Goal: Information Seeking & Learning: Learn about a topic

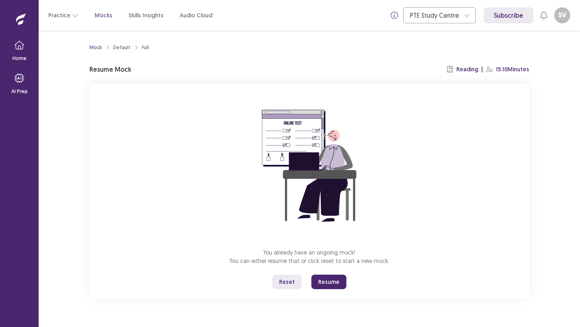
click at [332, 282] on button "Resume" at bounding box center [328, 282] width 35 height 15
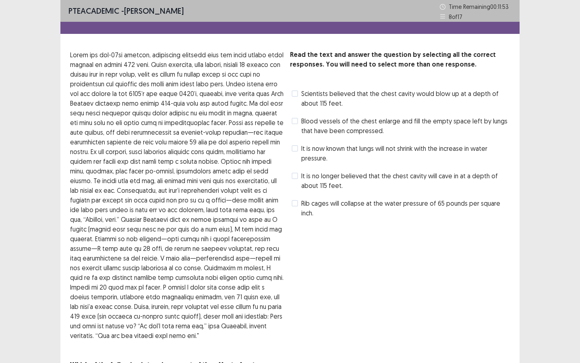
click at [296, 92] on span at bounding box center [295, 93] width 6 height 6
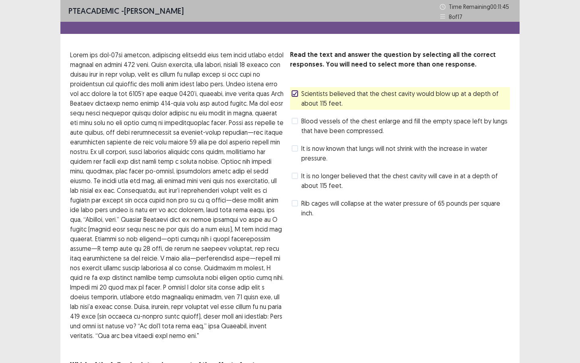
click at [296, 123] on span at bounding box center [295, 121] width 6 height 6
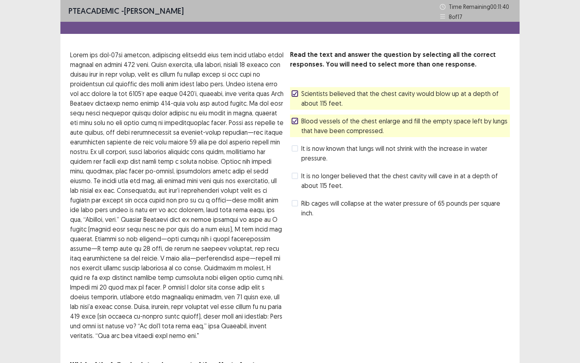
click at [291, 179] on div "It is no longer believed that the chest cavity will cave in at a depth of about…" at bounding box center [400, 180] width 220 height 23
click at [293, 179] on label "It is no longer believed that the chest cavity will cave in at a depth of about…" at bounding box center [401, 180] width 218 height 19
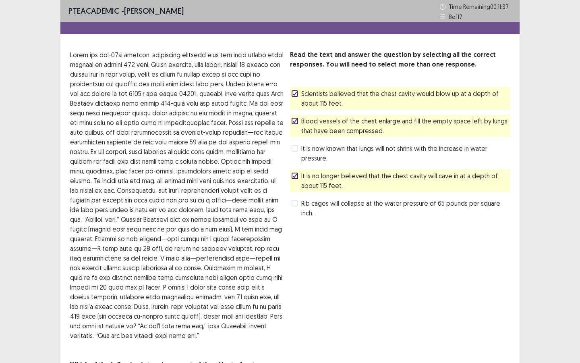
click at [472, 296] on div "Read the text and answer the question by selecting all the correct responses. Y…" at bounding box center [400, 215] width 220 height 330
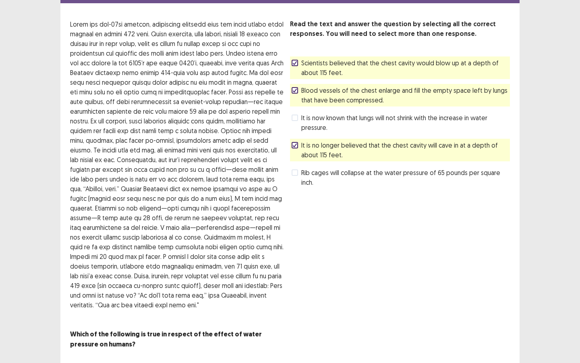
scroll to position [52, 0]
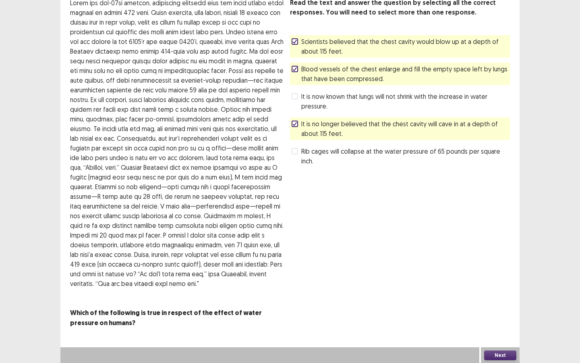
click at [493, 327] on button "Next" at bounding box center [500, 355] width 32 height 10
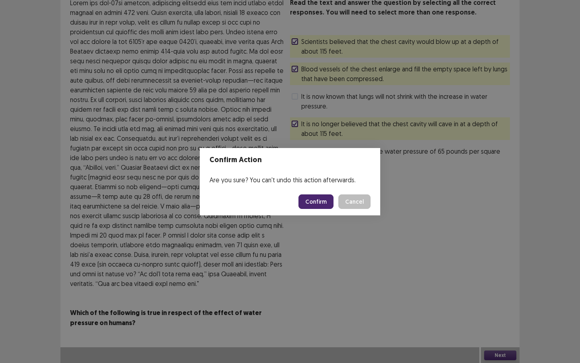
click at [311, 203] on button "Confirm" at bounding box center [316, 201] width 35 height 15
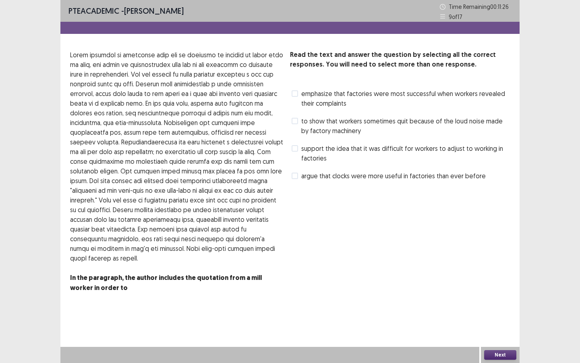
click at [301, 94] on span "emphasize that factories were most successful when workers revealed their compl…" at bounding box center [405, 98] width 209 height 19
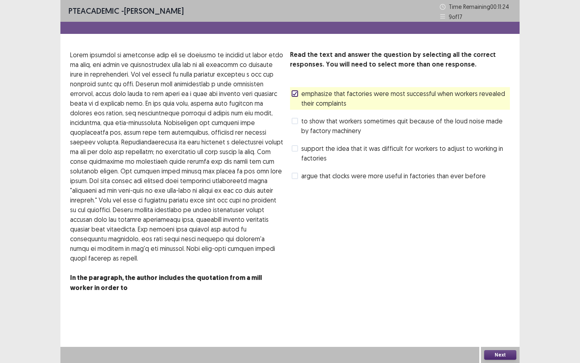
click at [294, 150] on span at bounding box center [295, 148] width 6 height 6
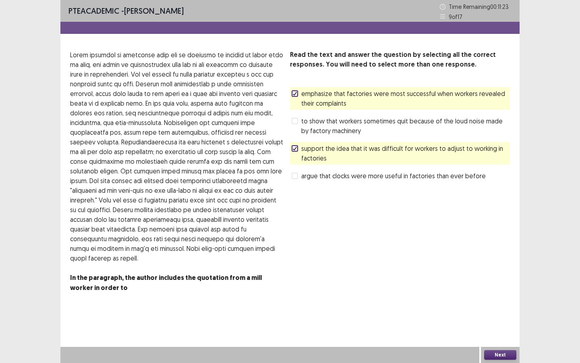
click at [489, 327] on button "Next" at bounding box center [500, 355] width 32 height 10
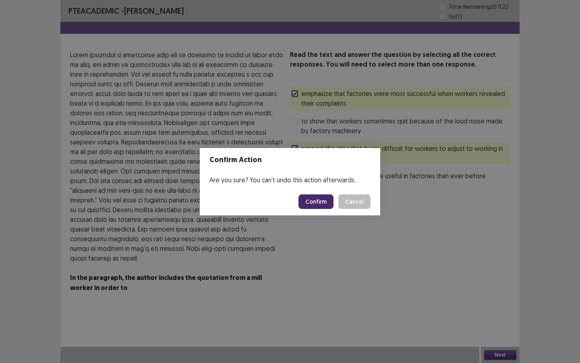
click at [310, 207] on button "Confirm" at bounding box center [316, 201] width 35 height 15
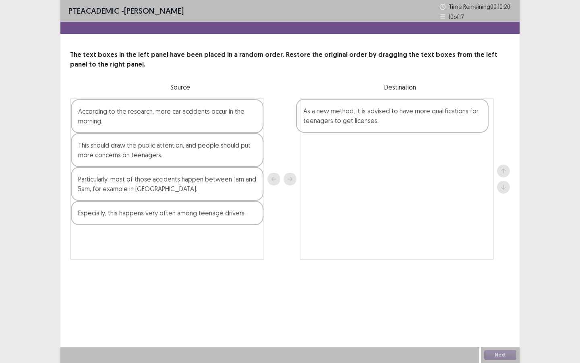
drag, startPoint x: 125, startPoint y: 230, endPoint x: 353, endPoint y: 128, distance: 250.1
click at [353, 128] on div "According to the research, more car accidents occur in the morning. This should…" at bounding box center [290, 178] width 440 height 161
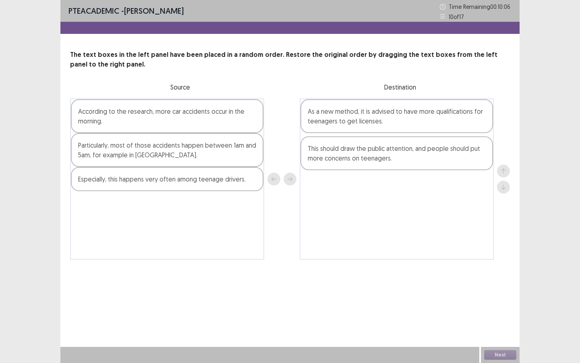
drag, startPoint x: 185, startPoint y: 157, endPoint x: 417, endPoint y: 160, distance: 232.1
click at [417, 160] on div "According to the research, more car accidents occur in the morning. This should…" at bounding box center [290, 178] width 440 height 161
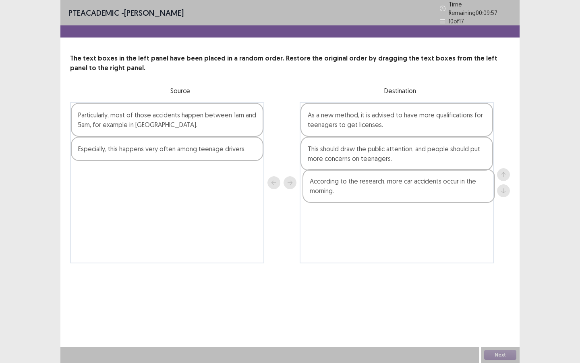
drag, startPoint x: 156, startPoint y: 125, endPoint x: 389, endPoint y: 195, distance: 243.1
click at [389, 195] on div "According to the research, more car accidents occur in the morning. Particularl…" at bounding box center [290, 182] width 440 height 161
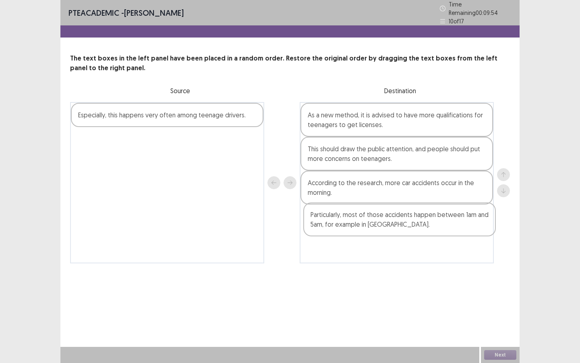
drag, startPoint x: 164, startPoint y: 120, endPoint x: 319, endPoint y: 197, distance: 174.2
click at [398, 225] on div "Particularly, most of those accidents happen between 1am and 5am, for example i…" at bounding box center [290, 182] width 440 height 161
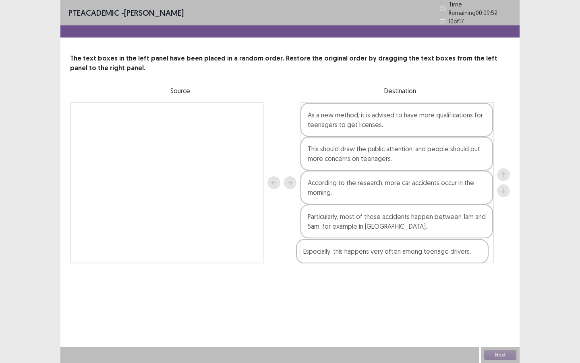
drag, startPoint x: 159, startPoint y: 111, endPoint x: 386, endPoint y: 253, distance: 267.6
click at [386, 253] on div "Especially, this happens very often among teenage drivers. As a new method, it …" at bounding box center [290, 182] width 440 height 161
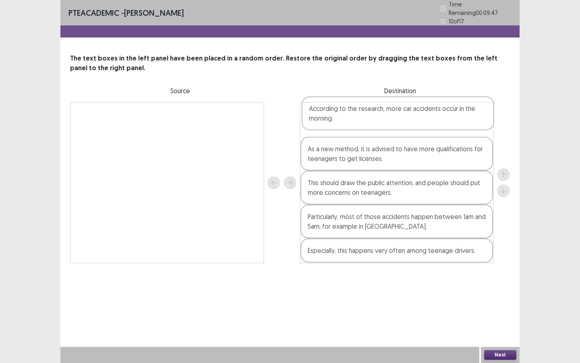
drag, startPoint x: 351, startPoint y: 193, endPoint x: 353, endPoint y: 121, distance: 71.3
click at [353, 121] on div "As a new method, it is advised to have more qualifications for teenagers to get…" at bounding box center [397, 182] width 194 height 161
drag, startPoint x: 352, startPoint y: 185, endPoint x: 352, endPoint y: 150, distance: 35.1
click at [352, 151] on div "According to the research, more car accidents occur in the morning. As a new me…" at bounding box center [397, 182] width 194 height 161
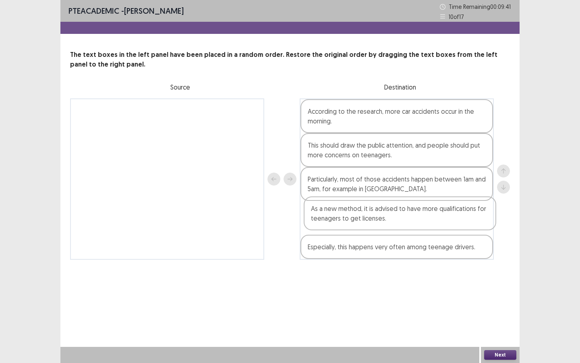
drag, startPoint x: 352, startPoint y: 196, endPoint x: 357, endPoint y: 229, distance: 33.3
click at [357, 229] on div "According to the research, more car accidents occur in the morning. This should…" at bounding box center [397, 178] width 194 height 161
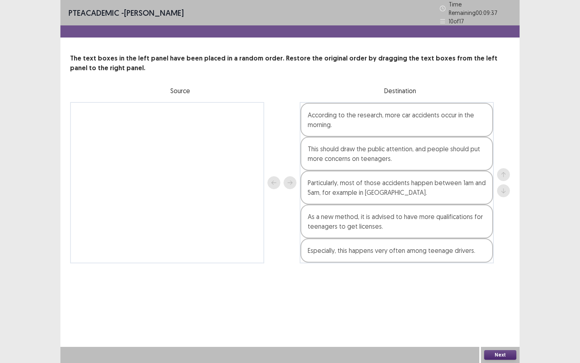
click at [496, 327] on button "Next" at bounding box center [500, 355] width 32 height 10
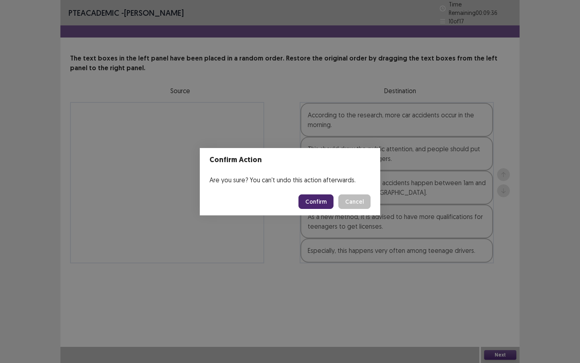
click at [306, 199] on button "Confirm" at bounding box center [316, 201] width 35 height 15
click at [309, 205] on button "Confirm" at bounding box center [316, 201] width 35 height 15
click at [347, 10] on button "Close" at bounding box center [344, 10] width 10 height 10
click at [310, 201] on button "Confirm" at bounding box center [316, 201] width 35 height 15
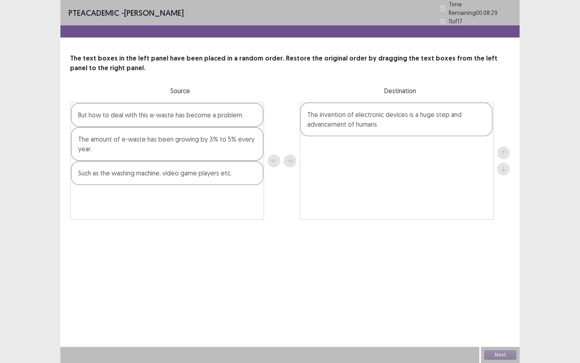
drag, startPoint x: 140, startPoint y: 124, endPoint x: 367, endPoint y: 126, distance: 226.8
click at [367, 127] on div "The invention of electronic devices is a huge step and advancement of humans. B…" at bounding box center [290, 161] width 440 height 118
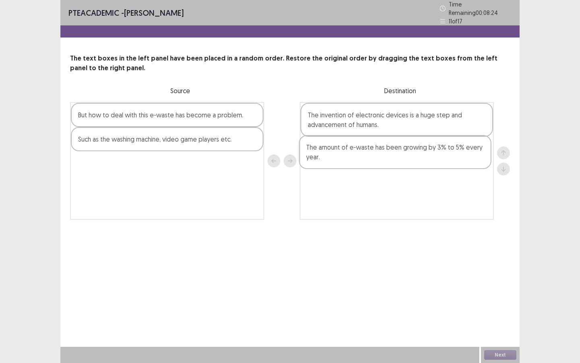
drag, startPoint x: 137, startPoint y: 151, endPoint x: 369, endPoint y: 164, distance: 232.0
click at [369, 164] on div "But how to deal with this e-waste has become a problem. The amount of e-waste h…" at bounding box center [290, 161] width 440 height 118
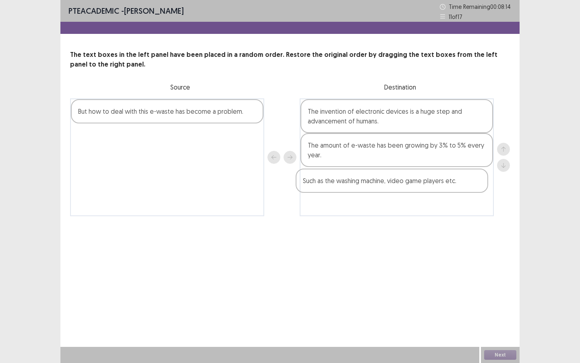
drag, startPoint x: 151, startPoint y: 140, endPoint x: 372, endPoint y: 182, distance: 224.7
click at [373, 182] on div "But how to deal with this e-waste has become a problem. Such as the washing mac…" at bounding box center [290, 157] width 440 height 118
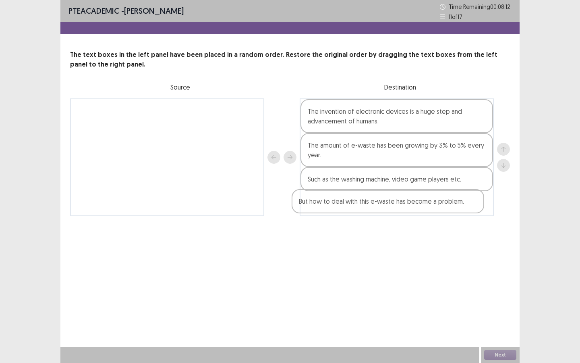
drag, startPoint x: 120, startPoint y: 118, endPoint x: 348, endPoint y: 211, distance: 245.9
click at [348, 211] on div "But how to deal with this e-waste has become a problem. The invention of electr…" at bounding box center [290, 157] width 440 height 118
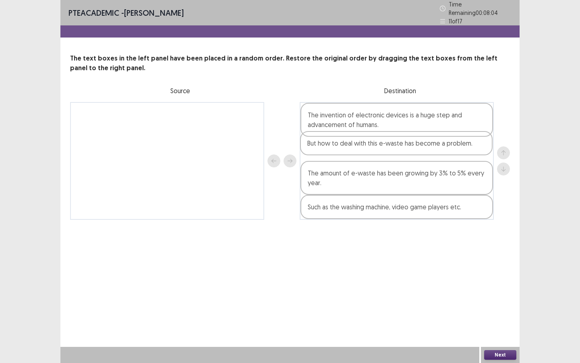
drag, startPoint x: 381, startPoint y: 207, endPoint x: 383, endPoint y: 142, distance: 65.7
click at [383, 142] on div "The invention of electronic devices is a huge step and advancement of humans. T…" at bounding box center [397, 161] width 194 height 118
click at [499, 327] on div "Next" at bounding box center [500, 354] width 39 height 16
click at [494, 327] on button "Next" at bounding box center [500, 355] width 32 height 10
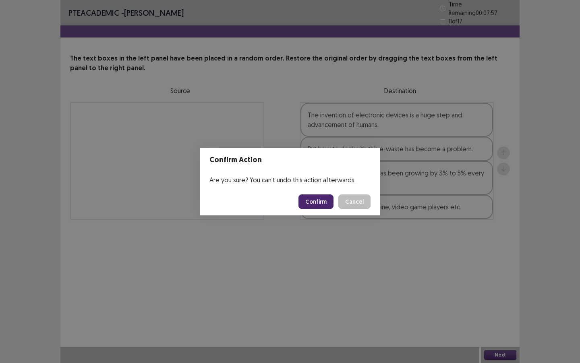
click at [319, 202] on button "Confirm" at bounding box center [316, 201] width 35 height 15
click at [327, 200] on button "Confirm" at bounding box center [316, 201] width 35 height 15
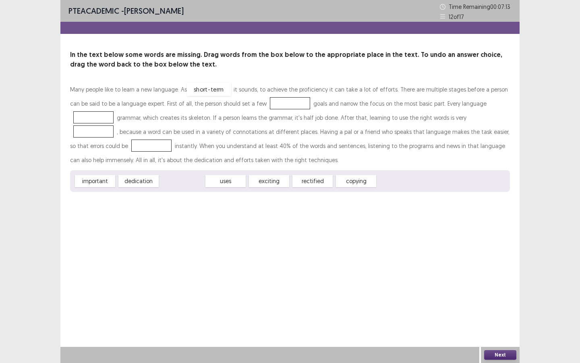
drag, startPoint x: 192, startPoint y: 180, endPoint x: 218, endPoint y: 87, distance: 96.8
drag, startPoint x: 93, startPoint y: 179, endPoint x: 208, endPoint y: 108, distance: 135.5
click at [120, 173] on div "important" at bounding box center [98, 179] width 44 height 13
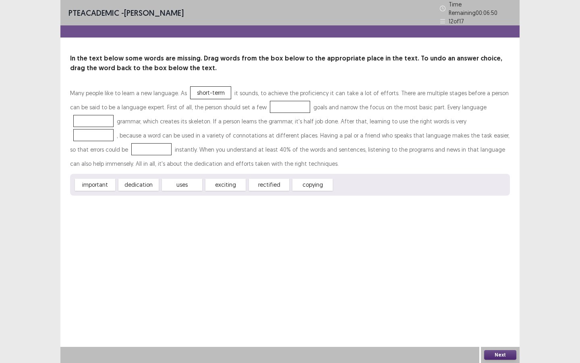
drag, startPoint x: 208, startPoint y: 108, endPoint x: 212, endPoint y: 88, distance: 20.1
click at [212, 88] on div "Many people like to learn a new language. As short-term it sounds, to achieve t…" at bounding box center [290, 128] width 440 height 85
drag, startPoint x: 211, startPoint y: 87, endPoint x: 185, endPoint y: 185, distance: 101.4
drag, startPoint x: 87, startPoint y: 182, endPoint x: 209, endPoint y: 90, distance: 152.4
drag, startPoint x: 321, startPoint y: 184, endPoint x: 267, endPoint y: 107, distance: 94.0
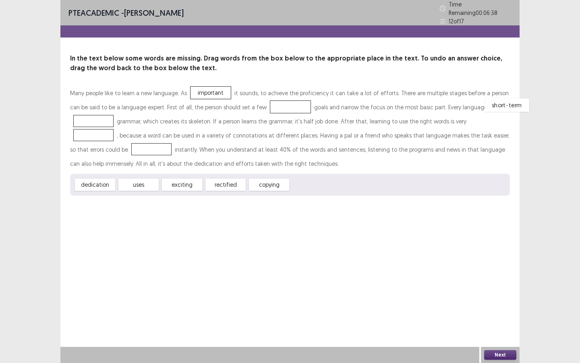
drag, startPoint x: 253, startPoint y: 103, endPoint x: 468, endPoint y: 101, distance: 214.7
drag, startPoint x: 117, startPoint y: 171, endPoint x: 188, endPoint y: 140, distance: 77.8
click at [220, 116] on div "Many people like to learn a new language. As important it sounds, to achieve th…" at bounding box center [290, 141] width 440 height 110
drag, startPoint x: 101, startPoint y: 181, endPoint x: 270, endPoint y: 104, distance: 186.6
drag, startPoint x: 98, startPoint y: 180, endPoint x: 424, endPoint y: 116, distance: 332.6
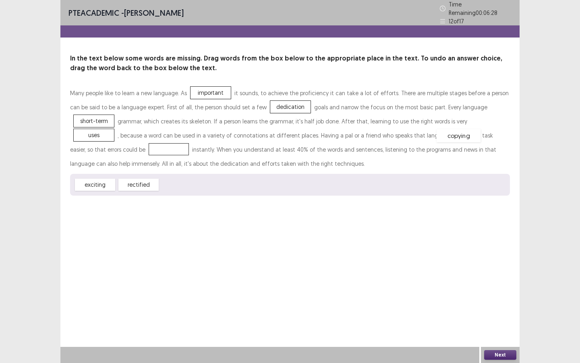
drag, startPoint x: 185, startPoint y: 182, endPoint x: 462, endPoint y: 133, distance: 281.5
click at [491, 327] on button "Next" at bounding box center [500, 355] width 32 height 10
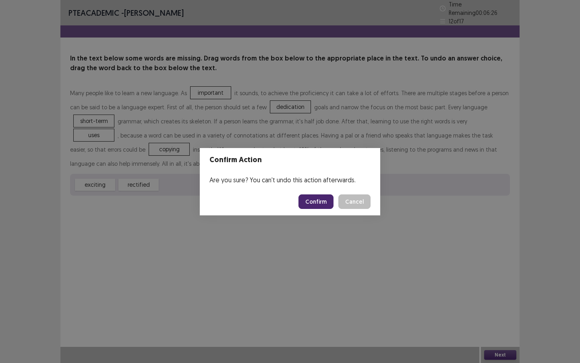
click at [324, 199] on button "Confirm" at bounding box center [316, 201] width 35 height 15
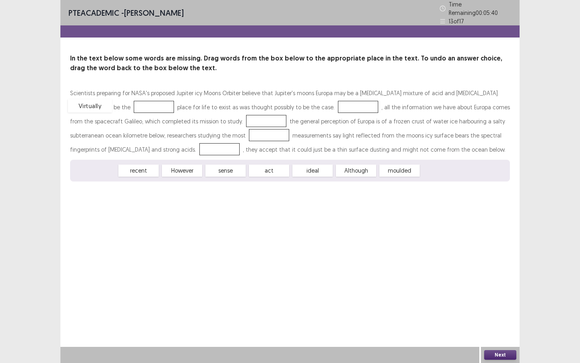
drag, startPoint x: 102, startPoint y: 167, endPoint x: 97, endPoint y: 104, distance: 63.0
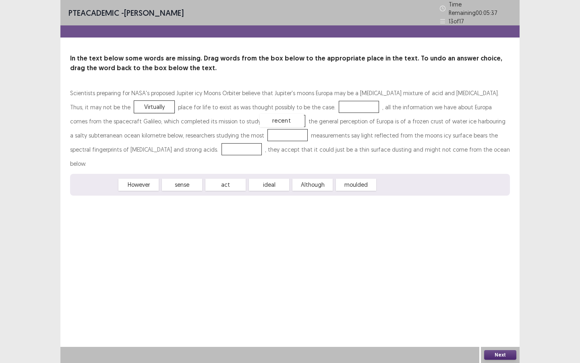
drag, startPoint x: 97, startPoint y: 166, endPoint x: 284, endPoint y: 102, distance: 197.2
drag, startPoint x: 98, startPoint y: 168, endPoint x: 189, endPoint y: 118, distance: 103.1
drag, startPoint x: 102, startPoint y: 167, endPoint x: 188, endPoint y: 133, distance: 91.7
drag, startPoint x: 103, startPoint y: 165, endPoint x: 141, endPoint y: 143, distance: 44.6
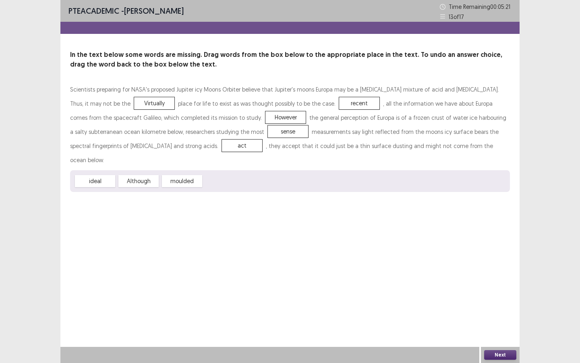
click at [507, 327] on button "Next" at bounding box center [500, 355] width 32 height 10
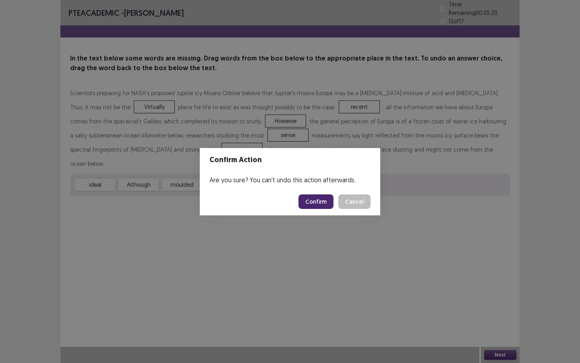
click at [313, 201] on button "Confirm" at bounding box center [316, 201] width 35 height 15
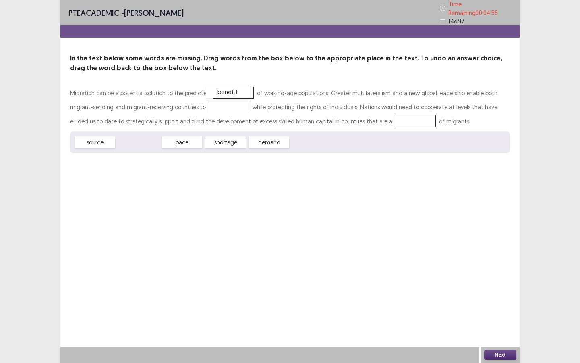
drag, startPoint x: 133, startPoint y: 139, endPoint x: 222, endPoint y: 88, distance: 102.8
drag, startPoint x: 222, startPoint y: 142, endPoint x: 197, endPoint y: 108, distance: 42.7
drag, startPoint x: 236, startPoint y: 90, endPoint x: 203, endPoint y: 110, distance: 38.1
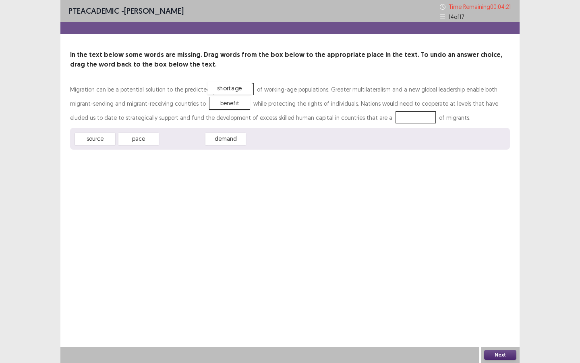
drag, startPoint x: 170, startPoint y: 139, endPoint x: 218, endPoint y: 88, distance: 69.5
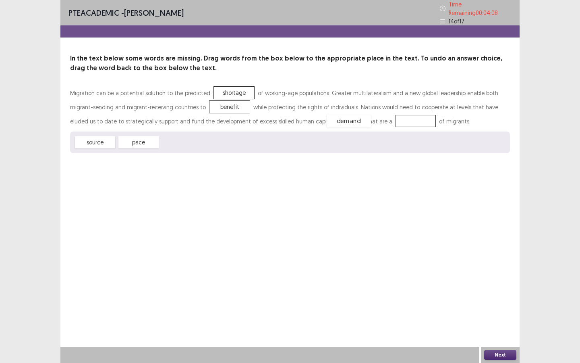
drag, startPoint x: 189, startPoint y: 137, endPoint x: 354, endPoint y: 116, distance: 165.6
click at [495, 327] on button "Next" at bounding box center [500, 355] width 32 height 10
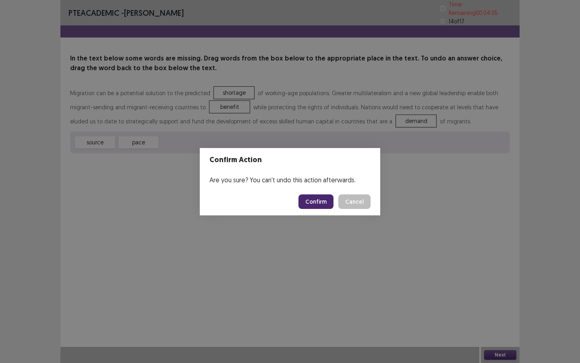
click at [323, 202] on button "Confirm" at bounding box center [316, 201] width 35 height 15
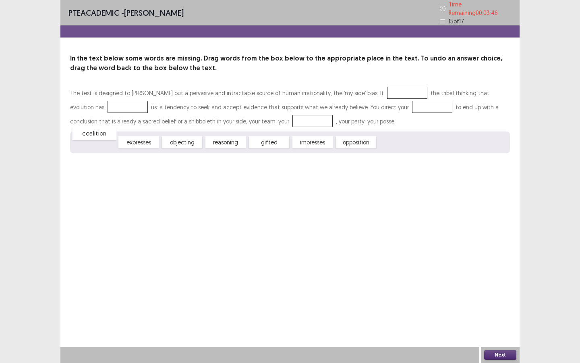
drag, startPoint x: 102, startPoint y: 141, endPoint x: 101, endPoint y: 132, distance: 8.9
click at [101, 132] on div "coalition" at bounding box center [94, 132] width 44 height 13
drag, startPoint x: 172, startPoint y: 141, endPoint x: 373, endPoint y: 106, distance: 203.3
drag, startPoint x: 261, startPoint y: 140, endPoint x: 358, endPoint y: 88, distance: 109.6
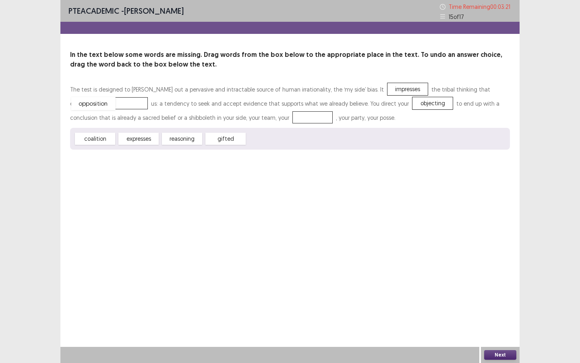
drag, startPoint x: 283, startPoint y: 139, endPoint x: 108, endPoint y: 104, distance: 178.8
drag, startPoint x: 221, startPoint y: 141, endPoint x: 243, endPoint y: 143, distance: 21.8
click at [243, 143] on div "gifted" at bounding box center [248, 139] width 44 height 13
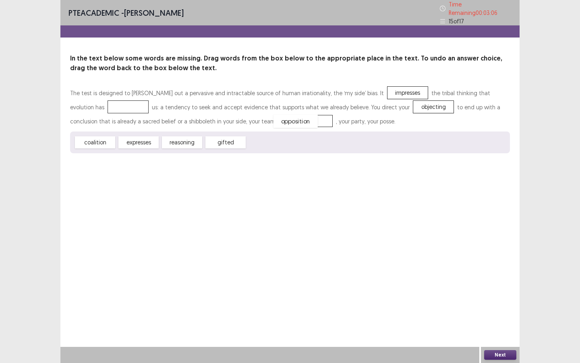
drag, startPoint x: 104, startPoint y: 104, endPoint x: 272, endPoint y: 118, distance: 167.8
click at [291, 118] on div "opposition" at bounding box center [313, 120] width 44 height 13
drag, startPoint x: 271, startPoint y: 118, endPoint x: 107, endPoint y: 106, distance: 164.8
drag, startPoint x: 218, startPoint y: 138, endPoint x: 266, endPoint y: 115, distance: 53.5
click at [510, 327] on button "Next" at bounding box center [500, 355] width 32 height 10
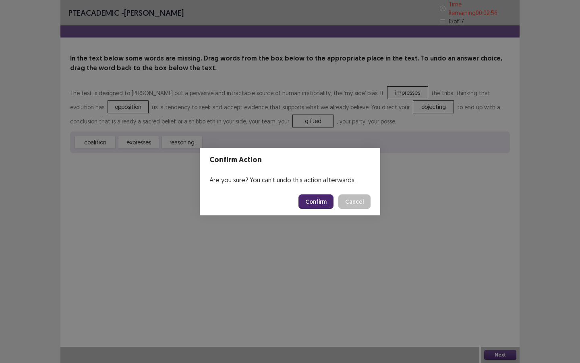
click at [321, 203] on button "Confirm" at bounding box center [316, 201] width 35 height 15
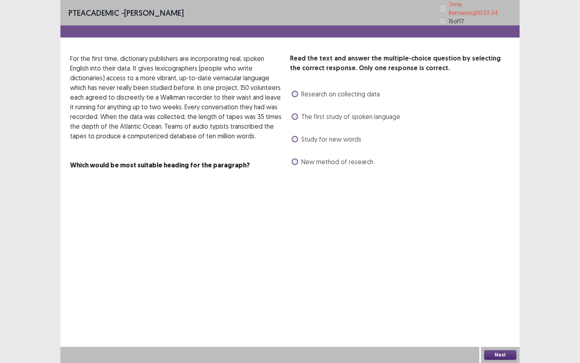
click at [296, 115] on label "The first study of spoken language" at bounding box center [346, 117] width 109 height 10
click at [296, 136] on span at bounding box center [295, 139] width 6 height 6
click at [501, 327] on button "Next" at bounding box center [500, 355] width 32 height 10
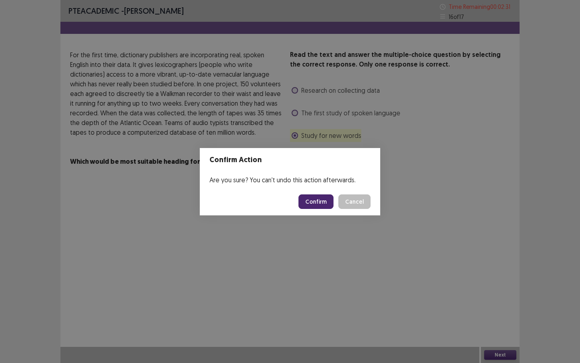
click at [316, 200] on button "Confirm" at bounding box center [316, 201] width 35 height 15
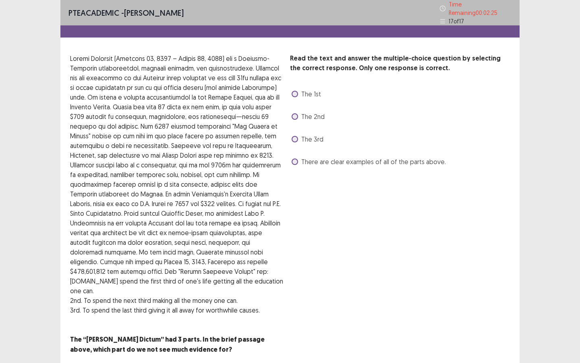
click at [296, 160] on span at bounding box center [295, 161] width 6 height 6
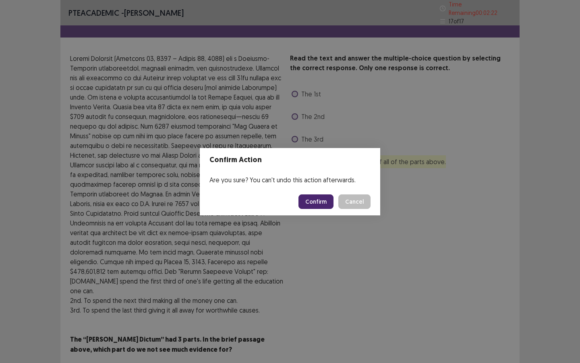
click at [322, 202] on button "Confirm" at bounding box center [316, 201] width 35 height 15
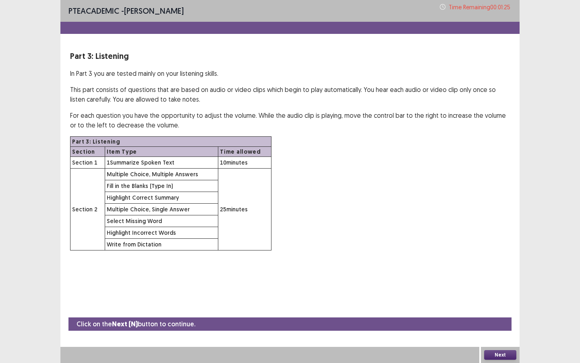
click at [498, 327] on button "Next" at bounding box center [500, 355] width 32 height 10
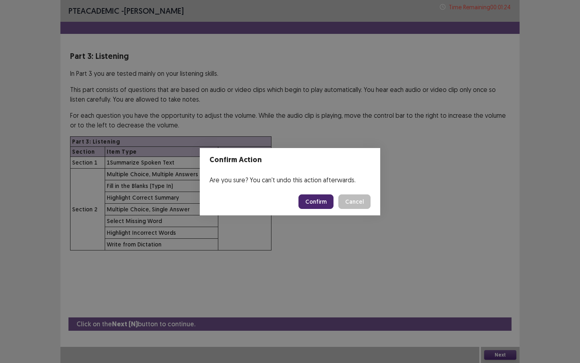
click at [315, 202] on button "Confirm" at bounding box center [316, 201] width 35 height 15
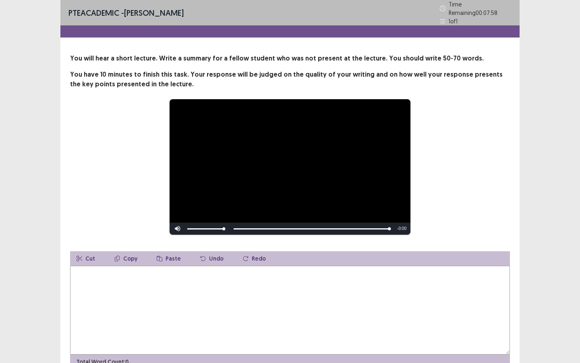
click at [185, 265] on textarea at bounding box center [290, 309] width 440 height 89
type textarea "*"
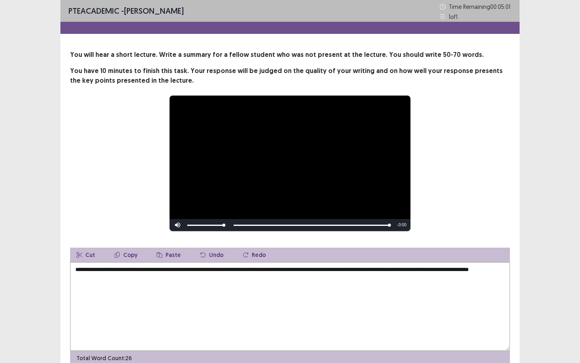
click at [102, 276] on textarea "**********" at bounding box center [290, 306] width 440 height 89
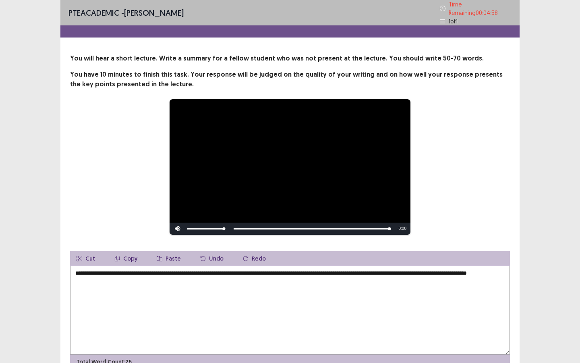
click at [130, 278] on textarea "**********" at bounding box center [290, 309] width 440 height 89
drag, startPoint x: 419, startPoint y: 278, endPoint x: 437, endPoint y: 278, distance: 18.9
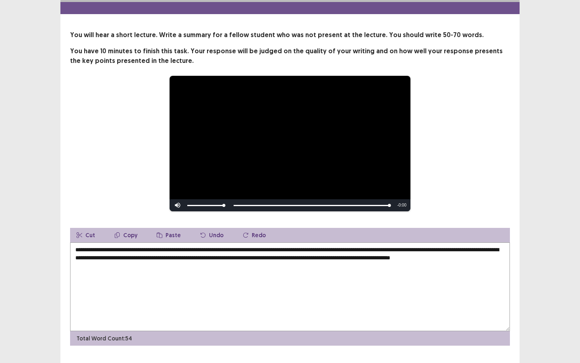
scroll to position [38, 0]
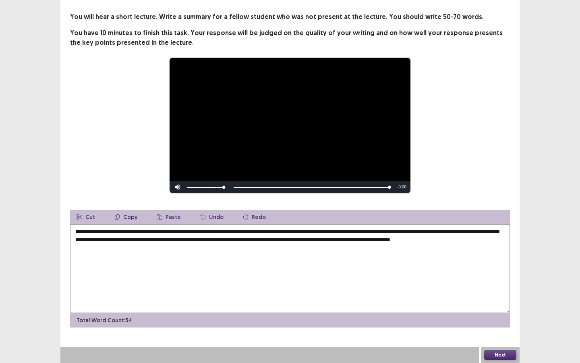
type textarea "**********"
click at [503, 327] on button "Next" at bounding box center [500, 355] width 32 height 10
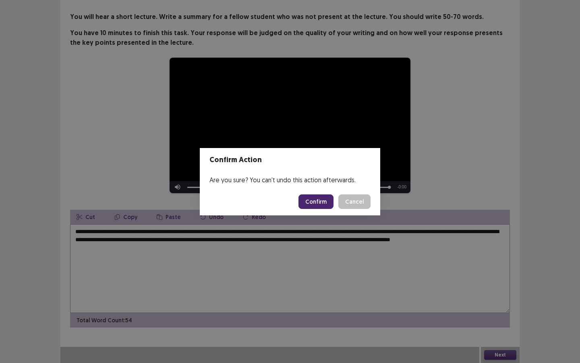
click at [322, 197] on button "Confirm" at bounding box center [316, 201] width 35 height 15
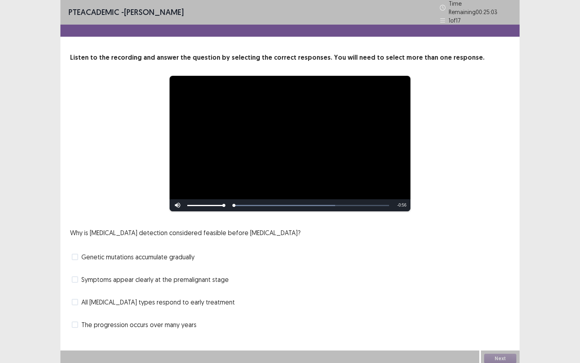
scroll to position [1, 0]
click at [76, 253] on span at bounding box center [75, 256] width 6 height 6
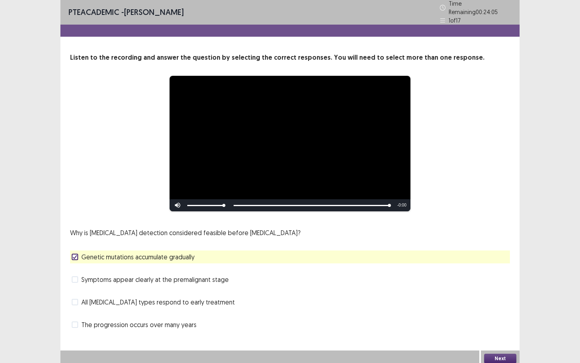
click at [510, 327] on button "Next" at bounding box center [500, 358] width 32 height 10
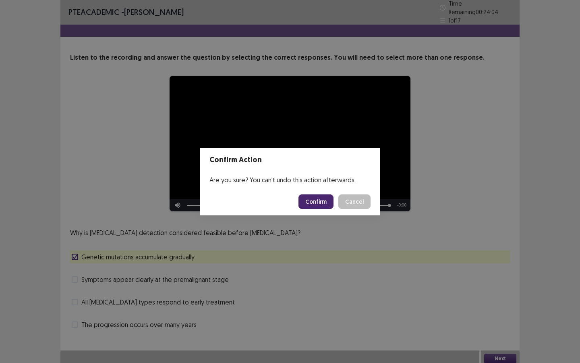
click at [322, 201] on button "Confirm" at bounding box center [316, 201] width 35 height 15
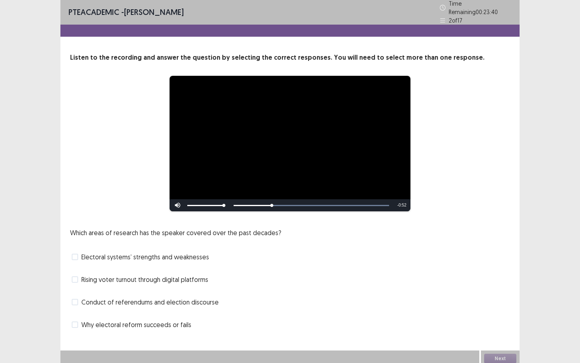
click at [76, 276] on span at bounding box center [75, 279] width 6 height 6
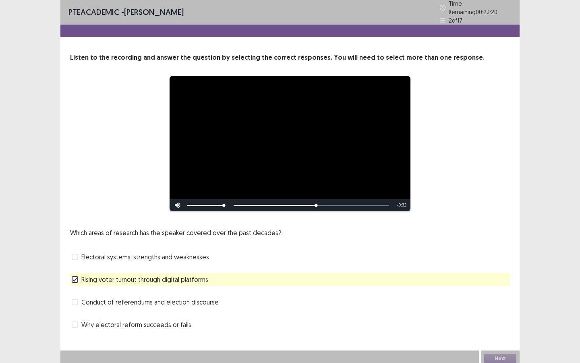
click at [76, 256] on label "Electoral systems’ strengths and weaknesses" at bounding box center [140, 257] width 137 height 10
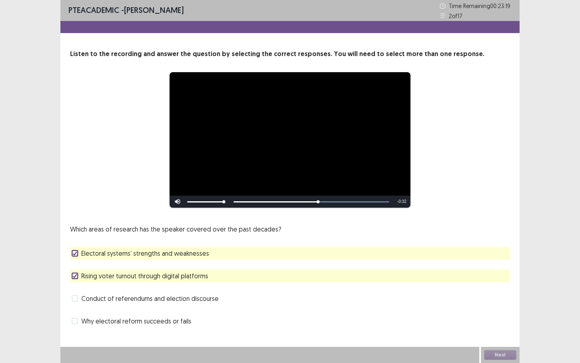
click at [77, 278] on div at bounding box center [75, 275] width 5 height 5
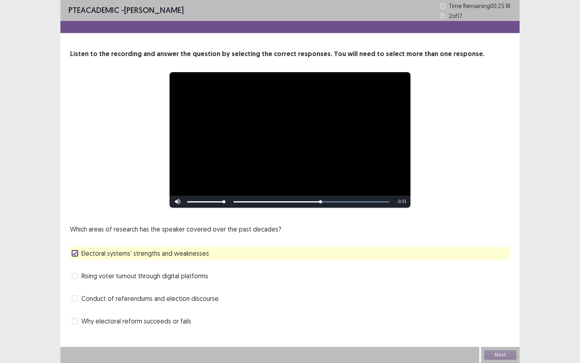
click at [77, 301] on span at bounding box center [75, 298] width 6 height 6
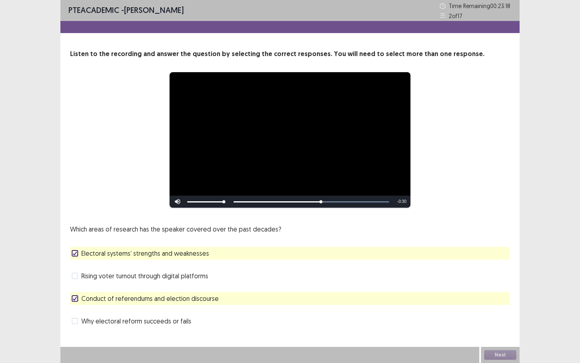
click at [73, 326] on div "Why electoral reform succeeds or fails" at bounding box center [290, 320] width 440 height 13
click at [76, 319] on span at bounding box center [75, 320] width 6 height 6
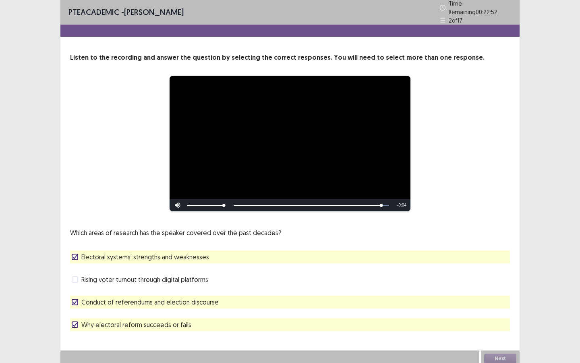
click at [494, 327] on div "Next" at bounding box center [500, 358] width 39 height 16
click at [501, 327] on button "Next" at bounding box center [500, 358] width 32 height 10
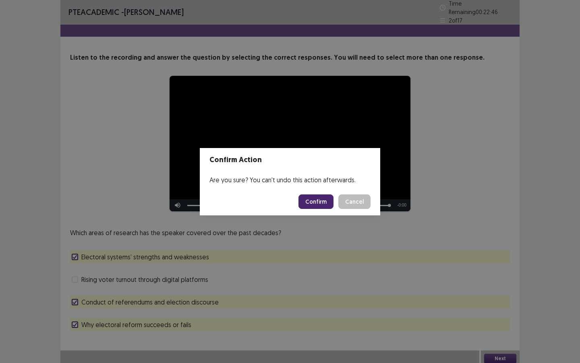
click at [312, 203] on button "Confirm" at bounding box center [316, 201] width 35 height 15
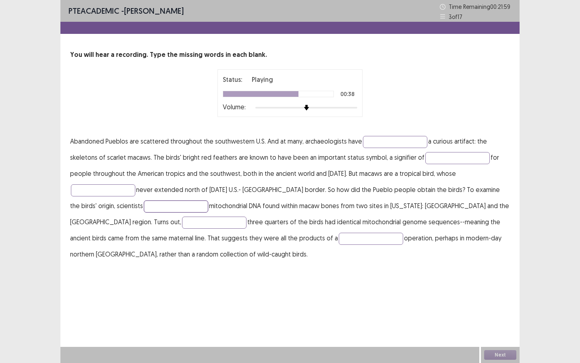
click at [144, 206] on input "text" at bounding box center [176, 206] width 64 height 12
click at [144, 201] on input "**" at bounding box center [176, 206] width 64 height 12
type input "*"
click at [375, 138] on input "text" at bounding box center [395, 142] width 64 height 12
type input "*********"
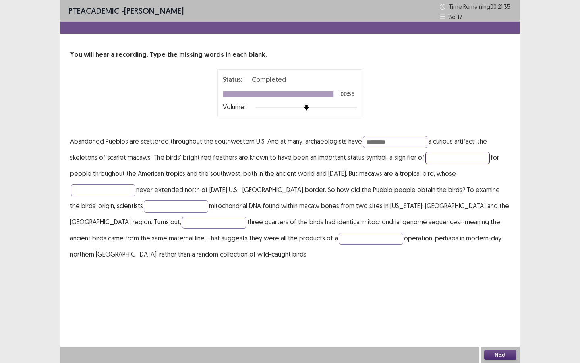
click at [456, 160] on input "text" at bounding box center [457, 158] width 64 height 12
type input "******"
click at [124, 191] on input "text" at bounding box center [103, 190] width 64 height 12
click at [112, 189] on input "****" at bounding box center [103, 190] width 64 height 12
type input "*****"
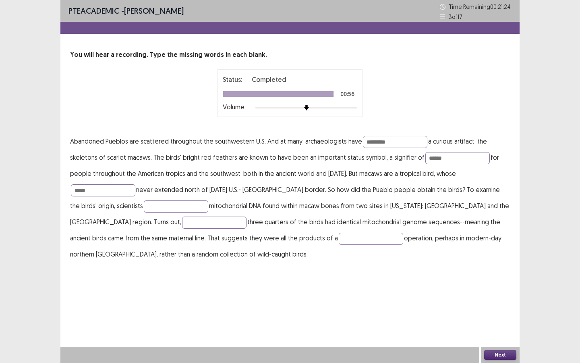
click at [114, 212] on p "Abandoned Pueblos are scattered throughout the southwestern U.S. And at many, a…" at bounding box center [290, 197] width 440 height 129
click at [144, 203] on input "text" at bounding box center [176, 206] width 64 height 12
type input "********"
click at [182, 220] on input "text" at bounding box center [214, 222] width 64 height 12
type input "******"
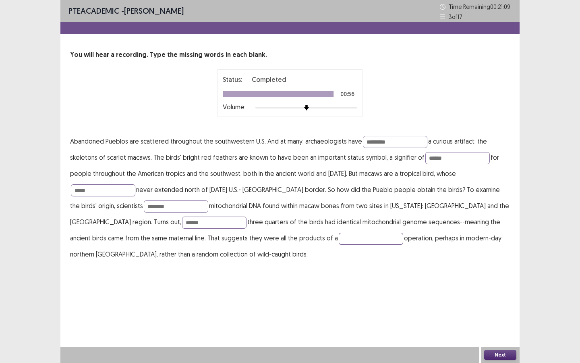
click at [339, 236] on input "text" at bounding box center [371, 238] width 64 height 12
type input "********"
click at [486, 327] on button "Next" at bounding box center [500, 355] width 32 height 10
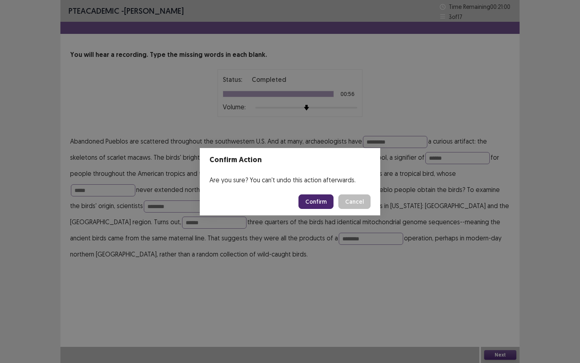
click at [313, 199] on button "Confirm" at bounding box center [316, 201] width 35 height 15
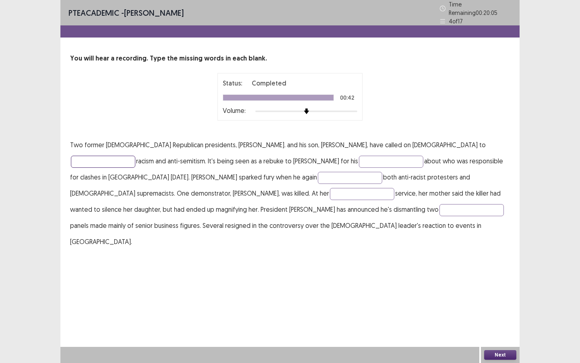
click at [135, 156] on input "text" at bounding box center [103, 162] width 64 height 12
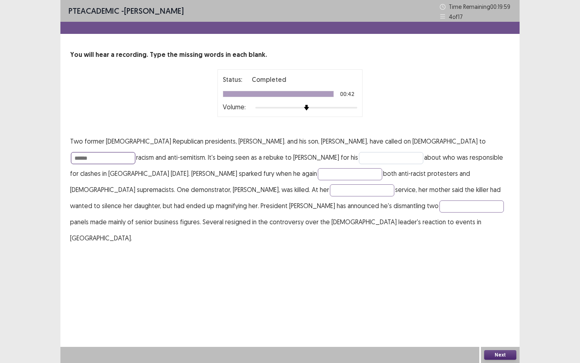
type input "******"
click at [359, 159] on input "text" at bounding box center [391, 158] width 64 height 12
type input "*******"
click at [318, 174] on input "text" at bounding box center [350, 174] width 64 height 12
type input "*******"
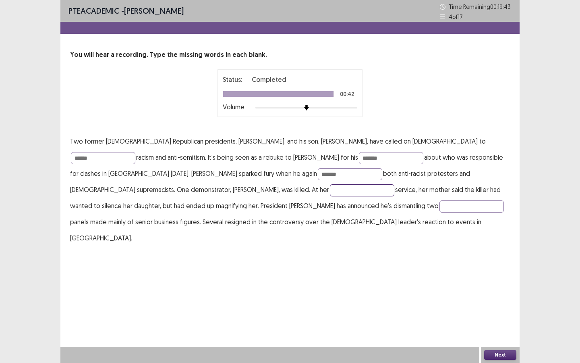
click at [330, 189] on input "text" at bounding box center [362, 190] width 64 height 12
type input "********"
click at [440, 204] on input "text" at bounding box center [472, 206] width 64 height 12
type input "********"
click at [500, 327] on button "Next" at bounding box center [500, 355] width 32 height 10
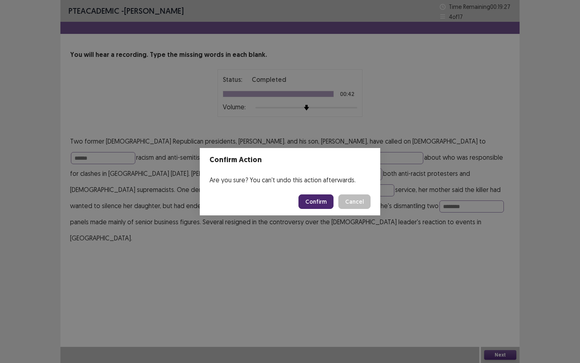
click at [309, 197] on button "Confirm" at bounding box center [316, 201] width 35 height 15
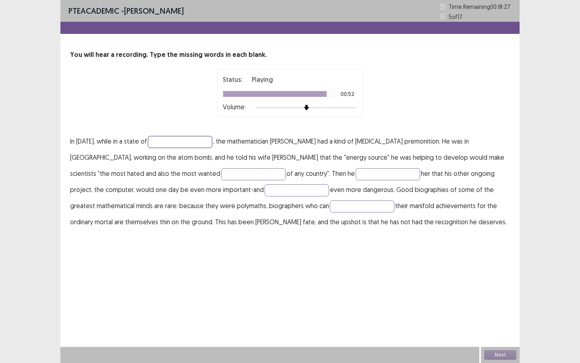
click at [177, 145] on input "text" at bounding box center [180, 142] width 64 height 12
click at [221, 174] on input "text" at bounding box center [253, 174] width 64 height 12
type input "*******"
click at [157, 135] on p "In [DATE], while in a state of , the mathematician [PERSON_NAME] had a kind of …" at bounding box center [290, 181] width 440 height 97
click at [161, 140] on input "text" at bounding box center [180, 142] width 64 height 12
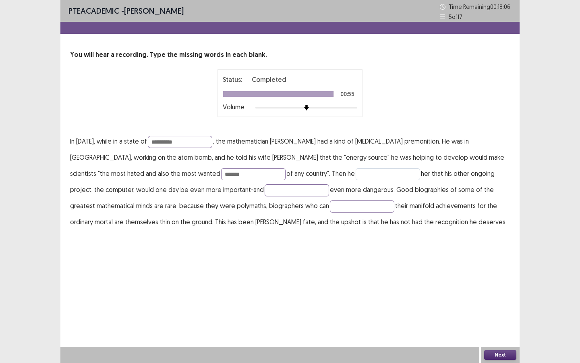
type input "**********"
click at [356, 172] on input "text" at bounding box center [388, 174] width 64 height 12
type input "******"
click at [265, 190] on input "text" at bounding box center [297, 190] width 64 height 12
type input "*******"
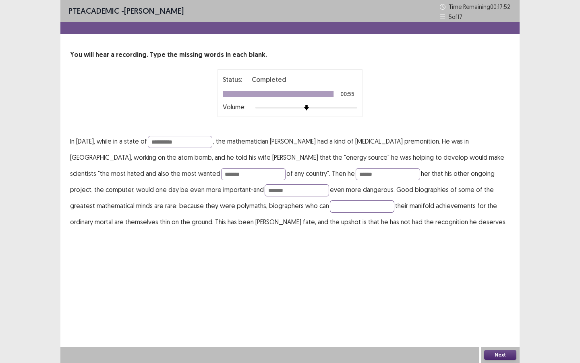
click at [330, 207] on input "text" at bounding box center [362, 206] width 64 height 12
type input "*********"
click at [489, 327] on button "Next" at bounding box center [500, 355] width 32 height 10
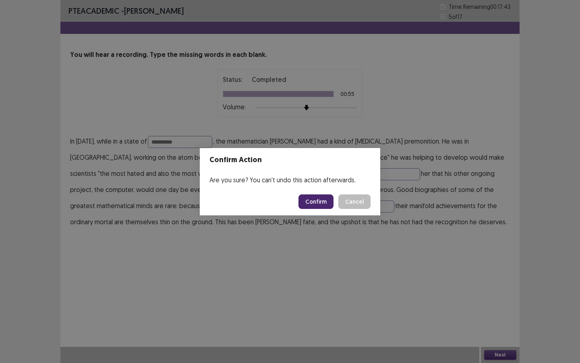
click at [313, 203] on button "Confirm" at bounding box center [316, 201] width 35 height 15
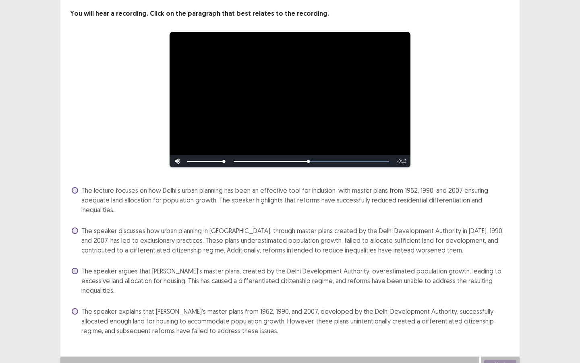
scroll to position [41, 0]
click at [77, 270] on span at bounding box center [75, 270] width 6 height 6
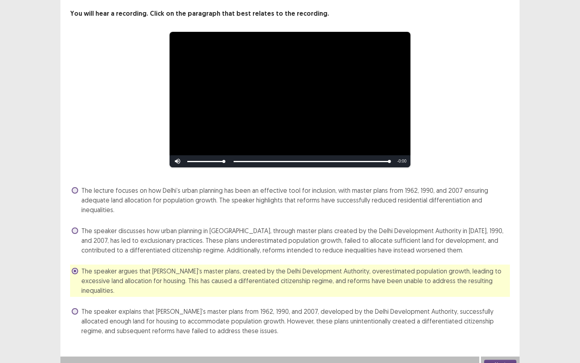
scroll to position [40, 0]
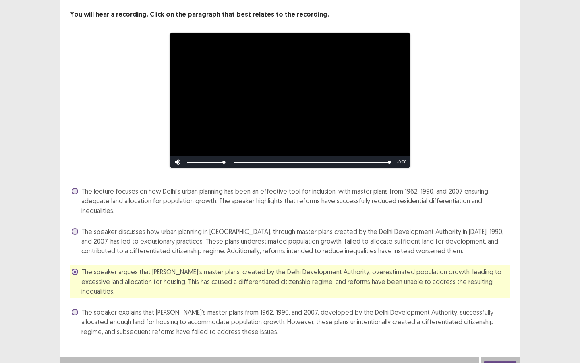
click at [497, 327] on button "Next" at bounding box center [500, 365] width 32 height 10
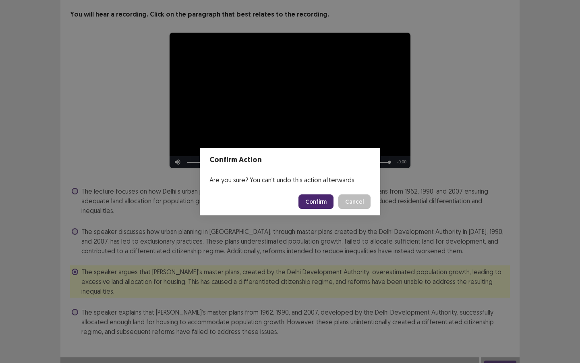
click at [325, 205] on button "Confirm" at bounding box center [316, 201] width 35 height 15
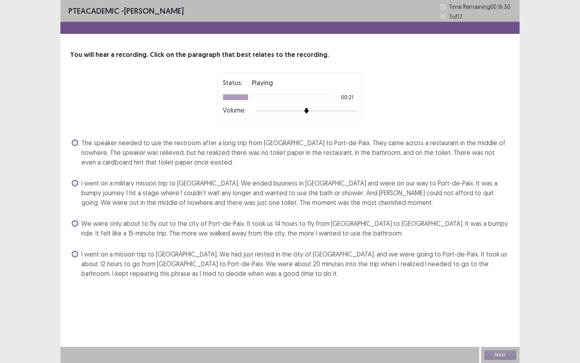
click at [75, 182] on span at bounding box center [75, 183] width 6 height 6
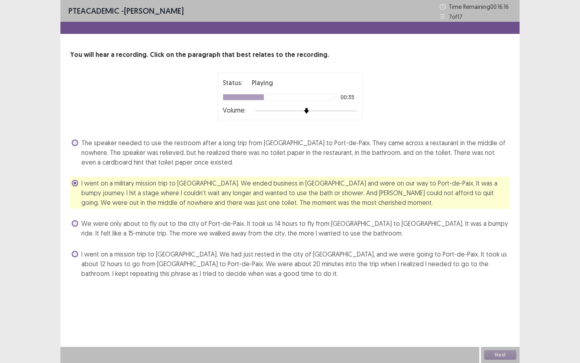
click at [79, 223] on label "We were only about to fly out to the city of Port-de-Paix. It took us 14 hours …" at bounding box center [291, 227] width 438 height 19
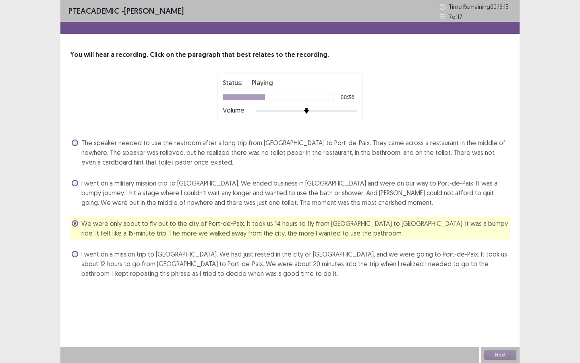
click at [77, 185] on label "I went on a military mission trip to [GEOGRAPHIC_DATA]. We ended business in [G…" at bounding box center [291, 192] width 438 height 29
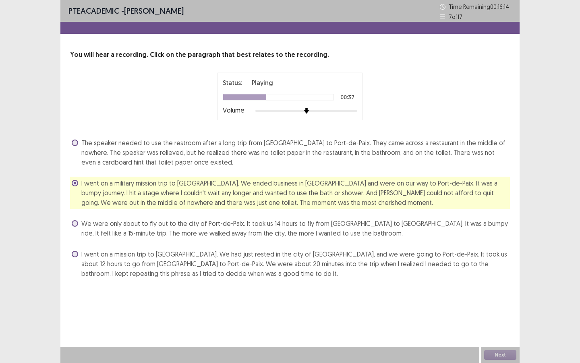
click at [79, 225] on label "We were only about to fly out to the city of Port-de-Paix. It took us 14 hours …" at bounding box center [291, 227] width 438 height 19
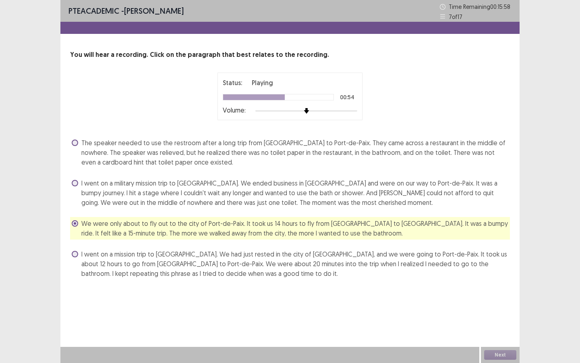
click at [75, 182] on span at bounding box center [75, 183] width 6 height 6
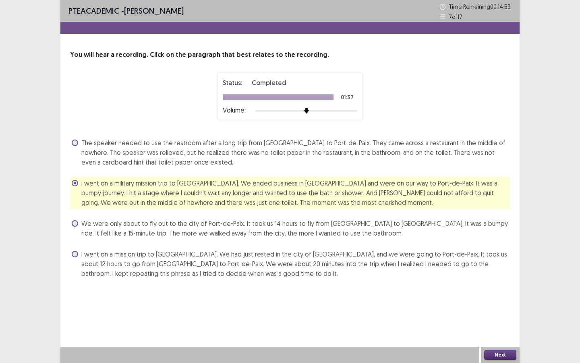
click at [74, 253] on span at bounding box center [75, 254] width 6 height 6
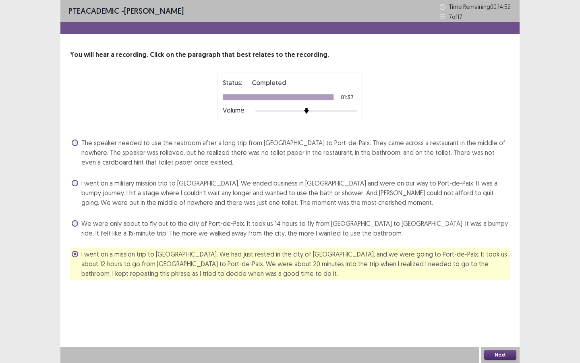
click at [506, 327] on button "Next" at bounding box center [500, 355] width 32 height 10
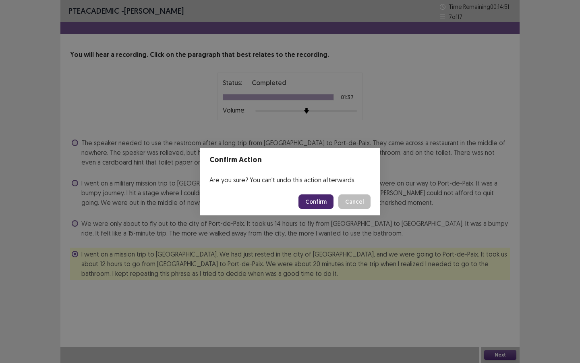
click at [309, 199] on button "Confirm" at bounding box center [316, 201] width 35 height 15
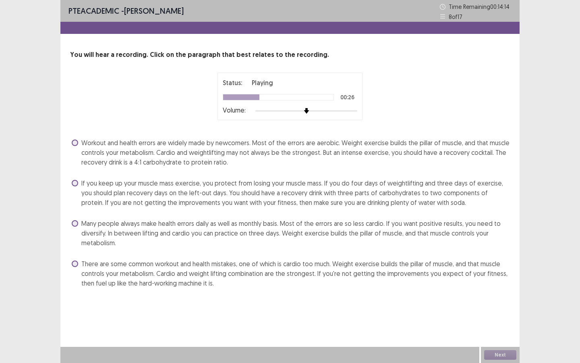
click at [75, 265] on span at bounding box center [75, 263] width 6 height 6
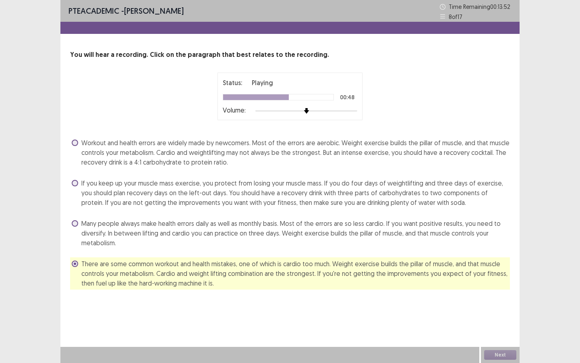
click at [71, 182] on div "If you keep up your muscle mass exercise, you protect from losing your muscle m…" at bounding box center [290, 192] width 440 height 32
click at [80, 182] on label "If you keep up your muscle mass exercise, you protect from losing your muscle m…" at bounding box center [291, 192] width 438 height 29
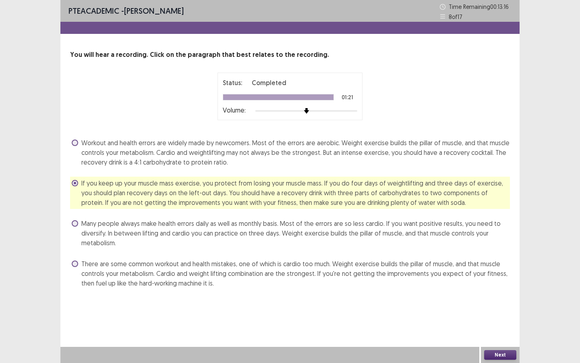
click at [494, 327] on div "Next" at bounding box center [500, 354] width 39 height 16
click at [493, 327] on button "Next" at bounding box center [500, 355] width 32 height 10
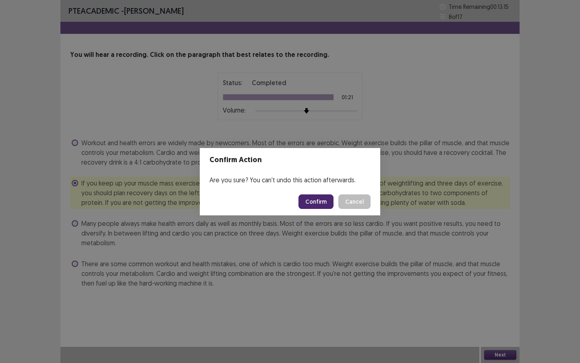
click at [317, 197] on button "Confirm" at bounding box center [316, 201] width 35 height 15
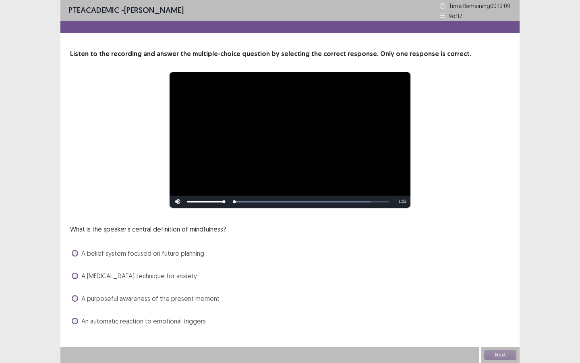
scroll to position [1, 0]
click at [77, 296] on span at bounding box center [75, 298] width 6 height 6
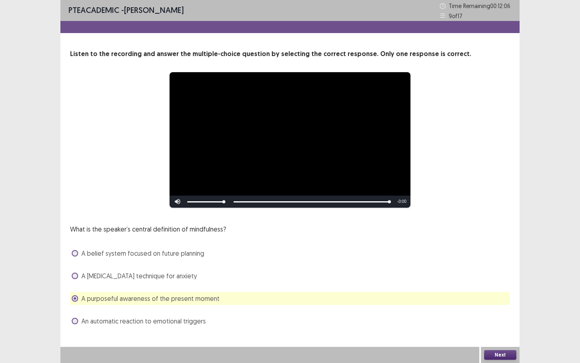
click at [507, 327] on button "Next" at bounding box center [500, 355] width 32 height 10
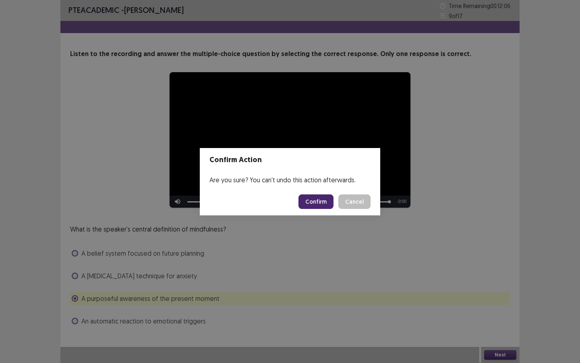
drag, startPoint x: 328, startPoint y: 196, endPoint x: 331, endPoint y: 200, distance: 4.9
click at [328, 196] on button "Confirm" at bounding box center [316, 201] width 35 height 15
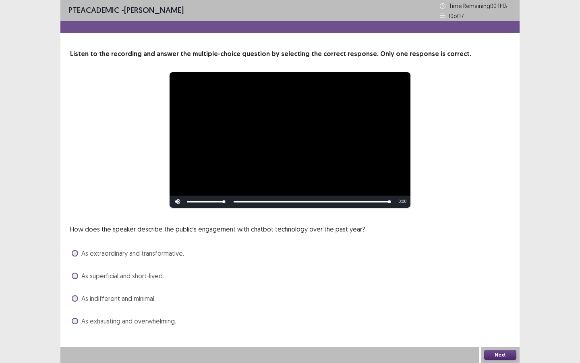
click at [79, 253] on label "As extraordinary and transformative." at bounding box center [128, 253] width 112 height 10
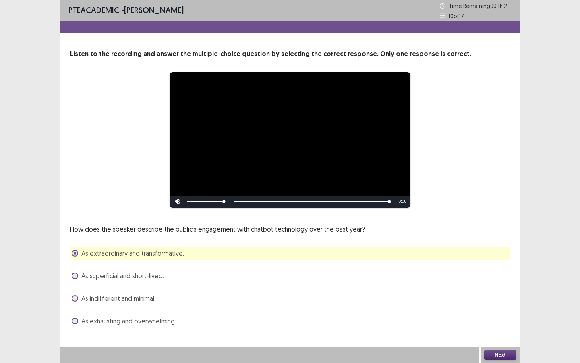
click at [491, 327] on button "Next" at bounding box center [500, 355] width 32 height 10
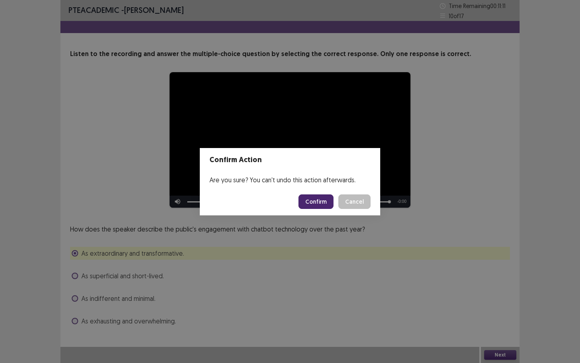
click at [329, 202] on button "Confirm" at bounding box center [316, 201] width 35 height 15
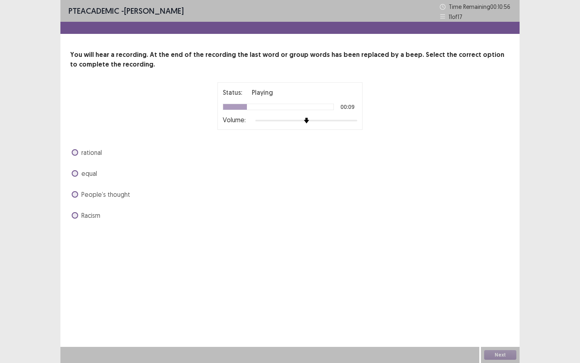
click at [77, 195] on span at bounding box center [75, 194] width 6 height 6
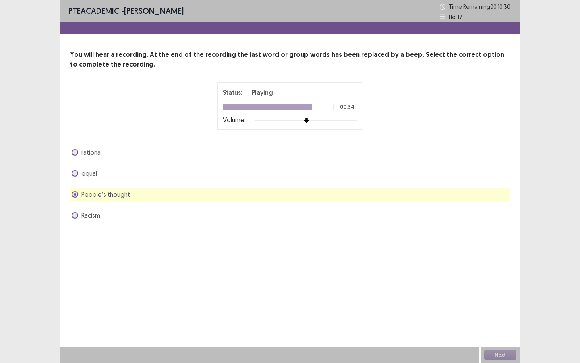
click at [75, 213] on span at bounding box center [75, 215] width 6 height 6
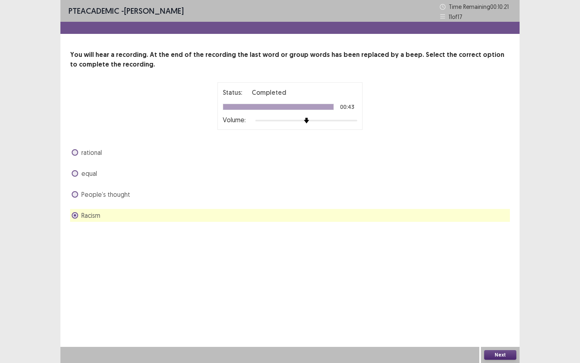
click at [510, 327] on button "Next" at bounding box center [500, 355] width 32 height 10
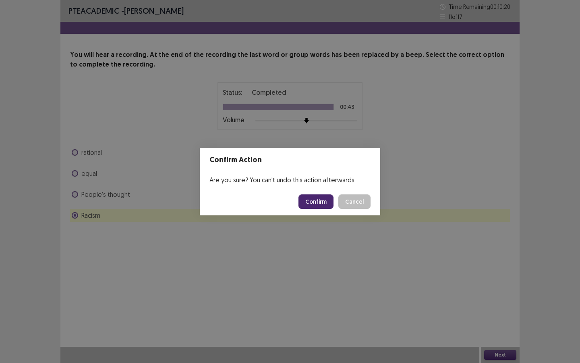
click at [326, 199] on button "Confirm" at bounding box center [316, 201] width 35 height 15
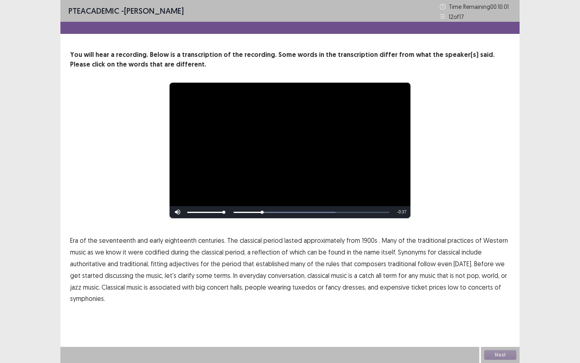
click at [382, 240] on span "Many" at bounding box center [389, 240] width 15 height 10
click at [364, 237] on span "1900s" at bounding box center [370, 240] width 16 height 10
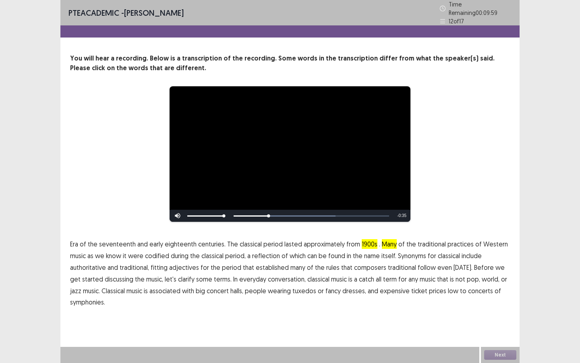
click at [384, 241] on span "Many" at bounding box center [389, 244] width 15 height 10
click at [299, 255] on span "which" at bounding box center [298, 256] width 16 height 10
click at [158, 264] on span "fitting" at bounding box center [159, 267] width 17 height 10
click at [448, 286] on span "low" at bounding box center [453, 291] width 10 height 10
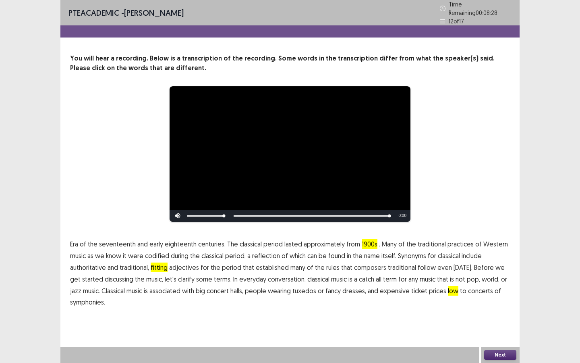
click at [488, 327] on button "Next" at bounding box center [500, 355] width 32 height 10
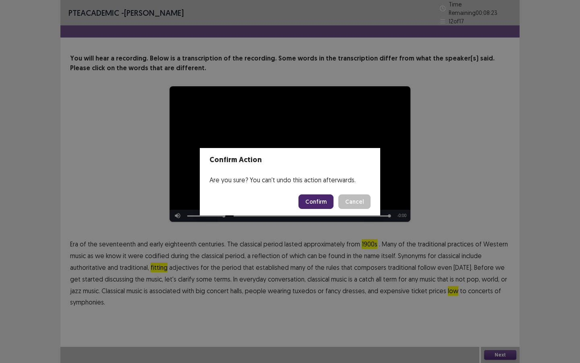
click at [249, 307] on div "Confirm Action Are you sure? You can't undo this action afterwards. Confirm Can…" at bounding box center [290, 181] width 580 height 363
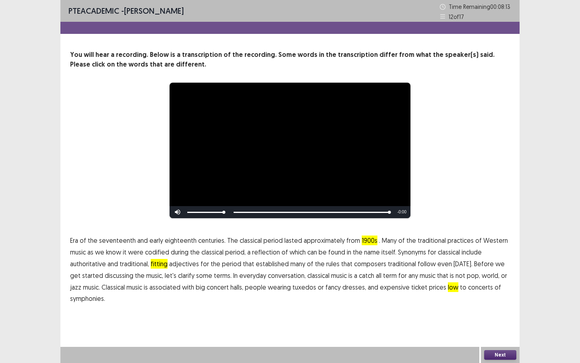
click at [493, 327] on button "Next" at bounding box center [500, 355] width 32 height 10
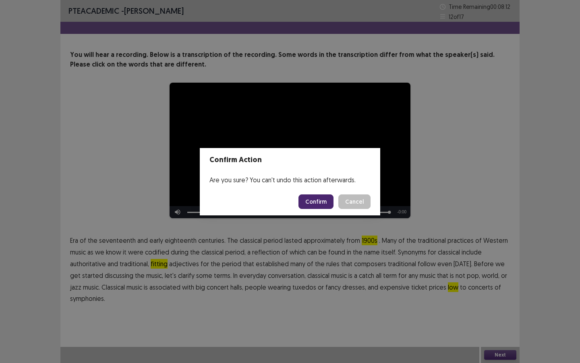
click at [324, 204] on button "Confirm" at bounding box center [316, 201] width 35 height 15
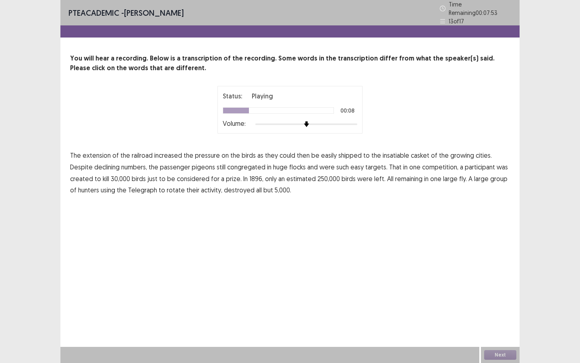
click at [414, 150] on span "casket" at bounding box center [420, 155] width 19 height 10
click at [232, 164] on span "congregated" at bounding box center [246, 167] width 38 height 10
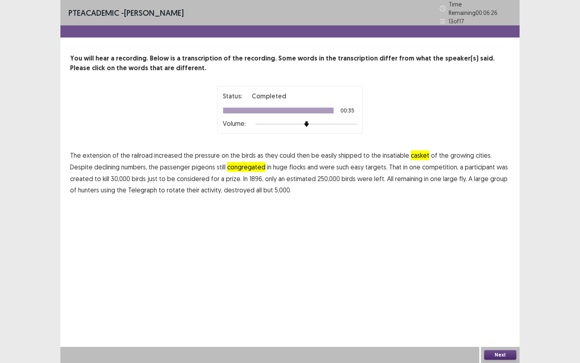
click at [93, 174] on span "created" at bounding box center [81, 179] width 23 height 10
drag, startPoint x: 432, startPoint y: 174, endPoint x: 447, endPoint y: 204, distance: 33.7
click at [459, 174] on span "fly." at bounding box center [463, 179] width 8 height 10
click at [492, 327] on button "Next" at bounding box center [500, 355] width 32 height 10
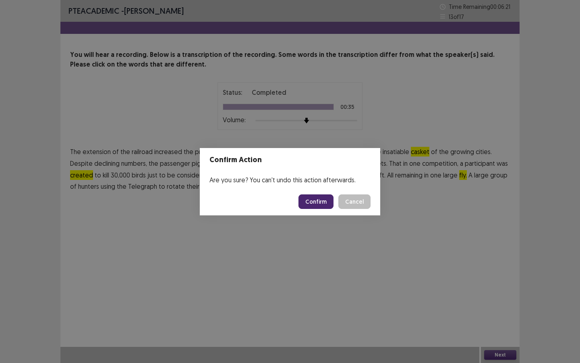
click at [326, 201] on button "Confirm" at bounding box center [316, 201] width 35 height 15
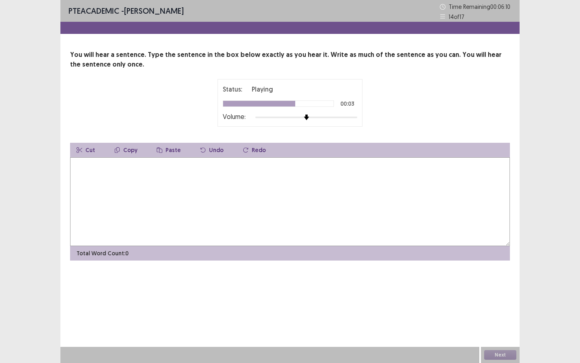
click at [263, 174] on textarea at bounding box center [290, 201] width 440 height 89
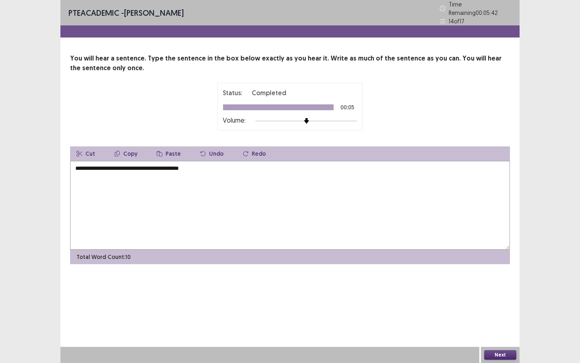
type textarea "**********"
click at [503, 327] on button "Next" at bounding box center [500, 355] width 32 height 10
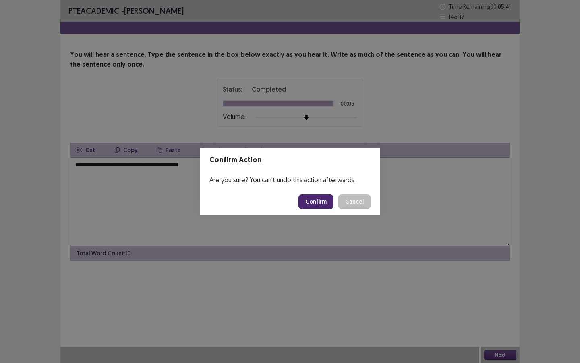
click at [328, 198] on button "Confirm" at bounding box center [316, 201] width 35 height 15
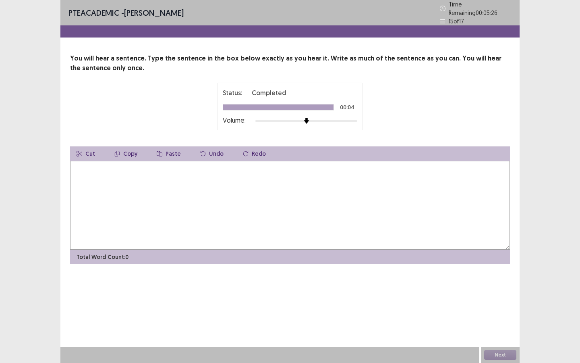
click at [309, 195] on textarea at bounding box center [290, 205] width 440 height 89
click at [97, 166] on textarea "**********" at bounding box center [290, 205] width 440 height 89
click at [170, 164] on textarea "**********" at bounding box center [290, 205] width 440 height 89
click at [125, 164] on textarea "**********" at bounding box center [290, 205] width 440 height 89
click at [166, 166] on textarea "**********" at bounding box center [290, 205] width 440 height 89
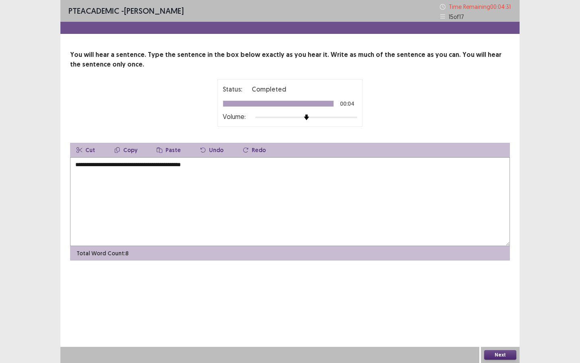
type textarea "**********"
click at [504, 327] on button "Next" at bounding box center [500, 355] width 32 height 10
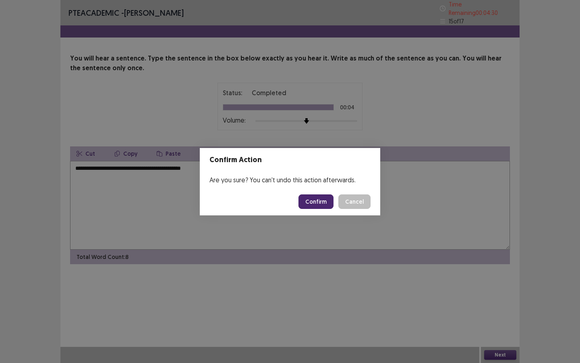
click at [318, 203] on button "Confirm" at bounding box center [316, 201] width 35 height 15
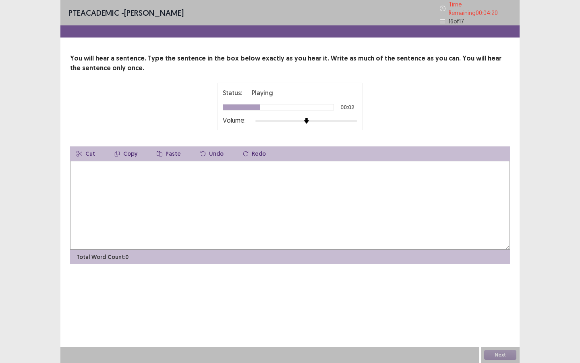
click at [120, 170] on textarea at bounding box center [290, 205] width 440 height 89
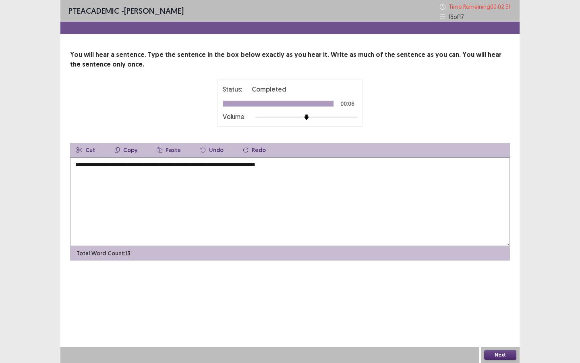
type textarea "**********"
click at [498, 327] on button "Next" at bounding box center [500, 355] width 32 height 10
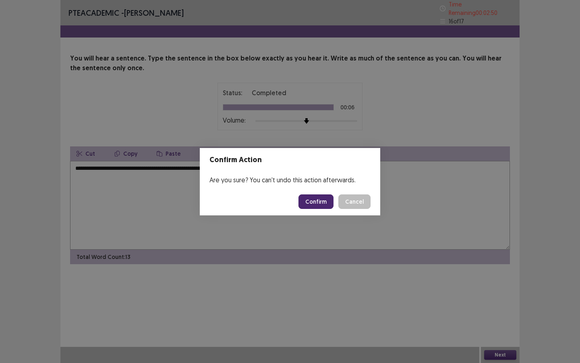
click at [312, 199] on button "Confirm" at bounding box center [316, 201] width 35 height 15
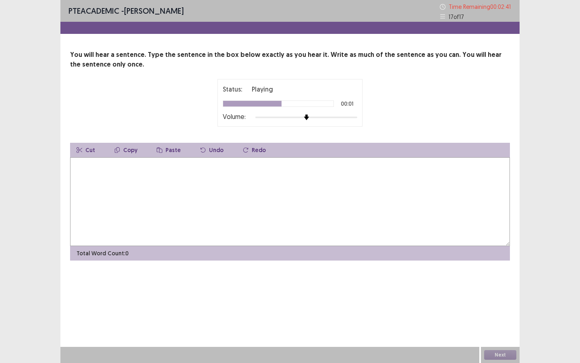
click at [268, 179] on textarea at bounding box center [290, 201] width 440 height 89
type textarea "**********"
click at [512, 327] on button "Next" at bounding box center [500, 355] width 32 height 10
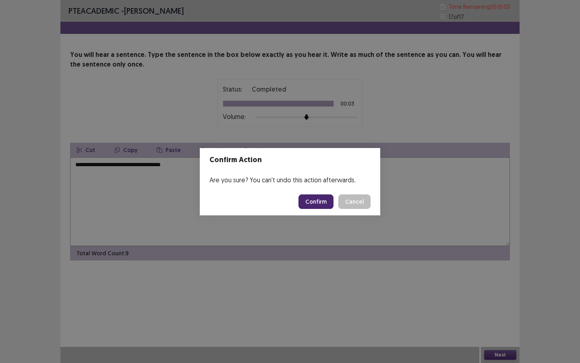
click at [310, 207] on button "Confirm" at bounding box center [316, 201] width 35 height 15
